Goal: Navigation & Orientation: Find specific page/section

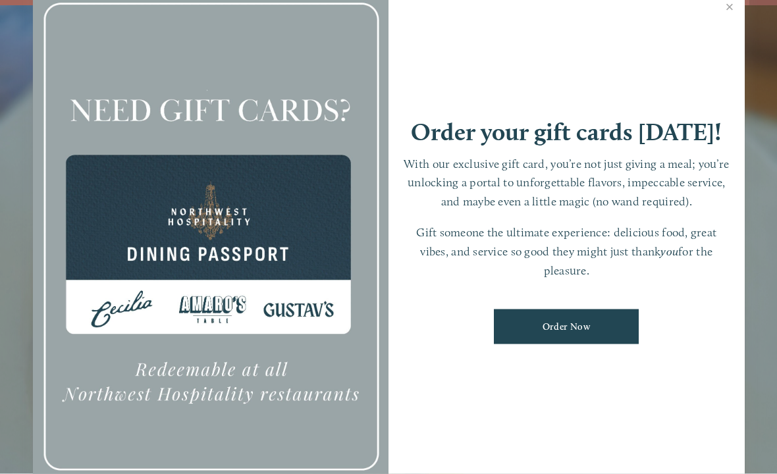
scroll to position [28, 0]
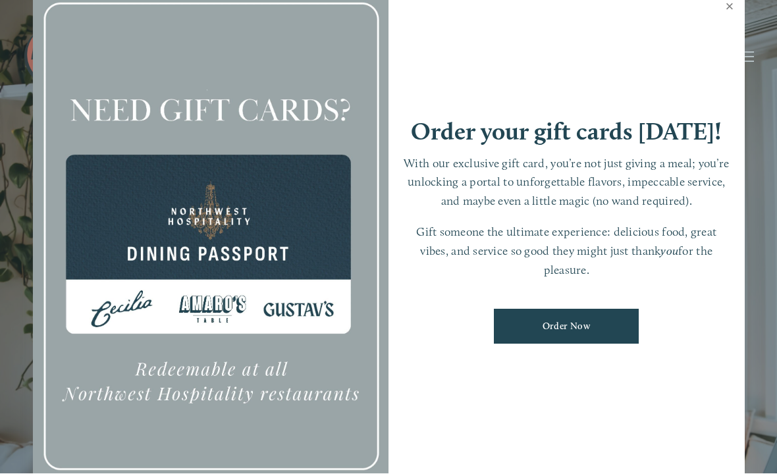
click at [730, 24] on link "Close" at bounding box center [730, 8] width 26 height 37
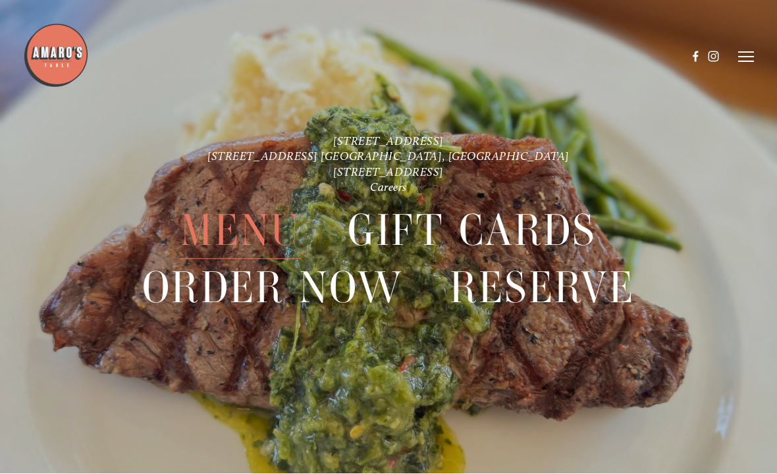
click at [749, 47] on header "Menu Order Now Visit Gallery 0" at bounding box center [388, 57] width 731 height 115
click at [736, 57] on header "Menu Order Now Visit Gallery 0" at bounding box center [388, 57] width 731 height 115
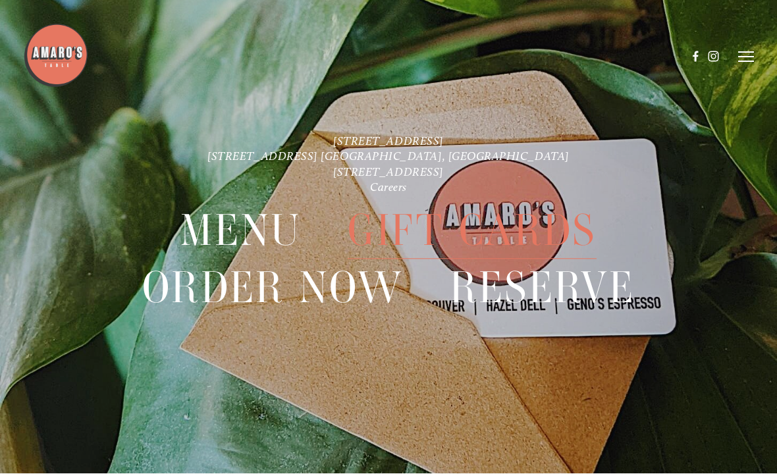
click at [737, 62] on header "Menu Order Now Visit Gallery 0" at bounding box center [388, 57] width 731 height 115
click at [745, 48] on header "Menu Order Now Visit Gallery 0" at bounding box center [388, 57] width 731 height 115
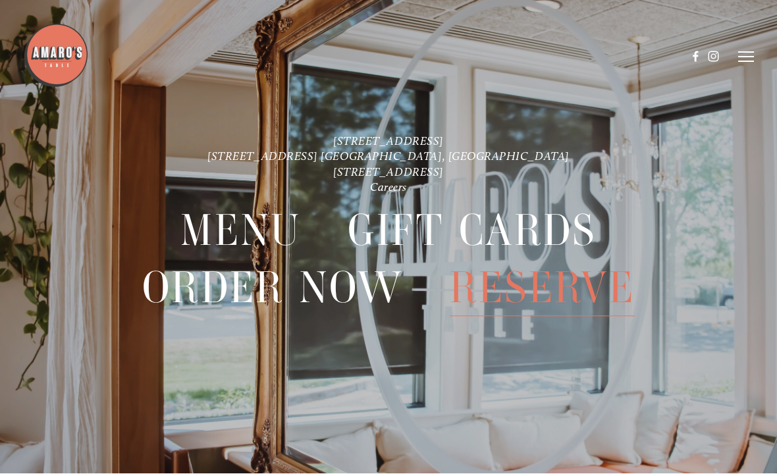
click at [752, 55] on icon at bounding box center [746, 57] width 16 height 12
click at [534, 61] on span "Menu" at bounding box center [522, 56] width 24 height 11
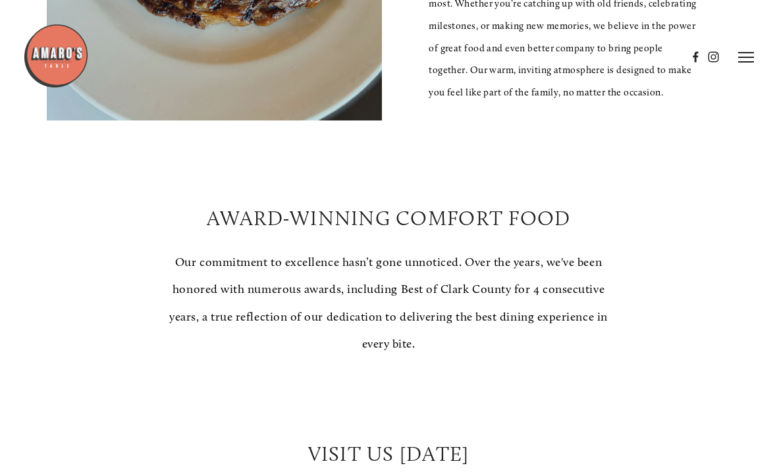
scroll to position [440, 0]
